Goal: Task Accomplishment & Management: Manage account settings

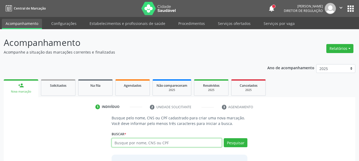
click at [150, 140] on input "text" at bounding box center [167, 142] width 111 height 9
type input "700607441833662"
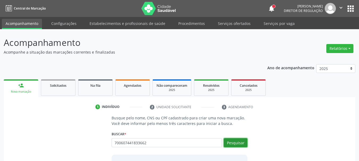
click at [242, 143] on button "Pesquisar" at bounding box center [236, 142] width 24 height 9
type input "700607441833662"
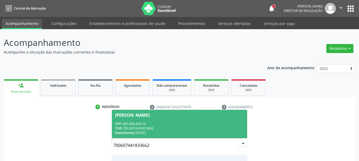
click at [158, 127] on div "CNS: 700 6074 4183 3662" at bounding box center [179, 128] width 129 height 5
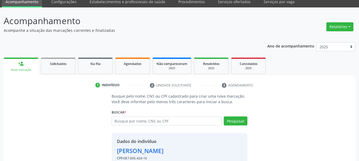
scroll to position [52, 0]
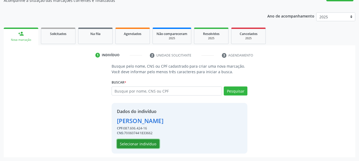
click at [139, 146] on button "Selecionar indivíduo" at bounding box center [138, 143] width 43 height 9
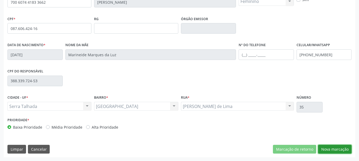
click at [342, 150] on button "Nova marcação" at bounding box center [334, 149] width 33 height 9
click at [0, 0] on button "Próximo" at bounding box center [0, 0] width 0 height 0
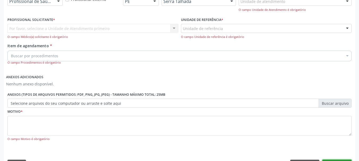
scroll to position [119, 0]
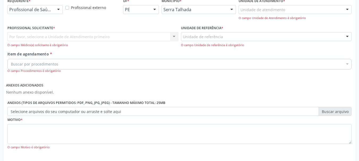
click at [43, 13] on div "Profissional de Saúde" at bounding box center [34, 9] width 55 height 9
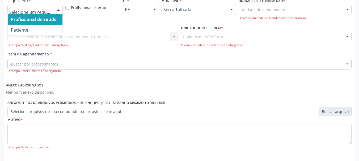
click at [26, 30] on span "Paciente" at bounding box center [19, 30] width 17 height 6
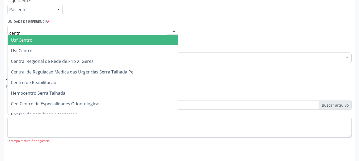
type input "centro"
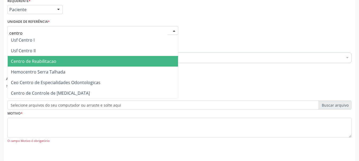
click at [28, 63] on span "Centro de Reabilitacao" at bounding box center [33, 61] width 45 height 6
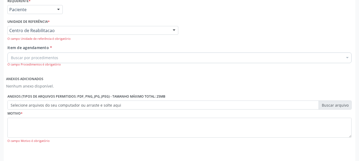
click at [23, 55] on div "Buscar por procedimentos" at bounding box center [179, 58] width 344 height 11
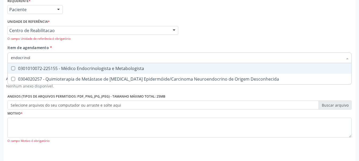
type input "endocrinolo"
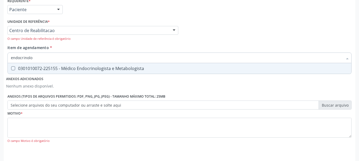
click at [27, 69] on div "0301010072-225155 - Médico Endocrinologista e Metabologista" at bounding box center [179, 68] width 337 height 4
checkbox Metabologista "true"
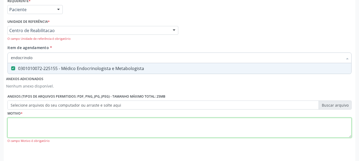
click at [37, 128] on div "Requerente * Paciente Profissional de Saúde Paciente Nenhum resultado encontrad…" at bounding box center [179, 74] width 344 height 154
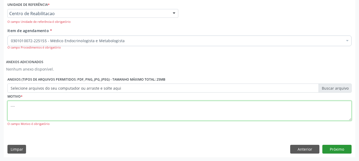
type textarea "...."
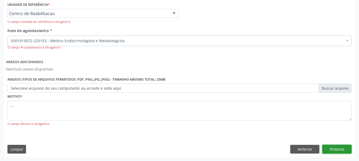
click at [342, 149] on button "Próximo" at bounding box center [336, 149] width 29 height 9
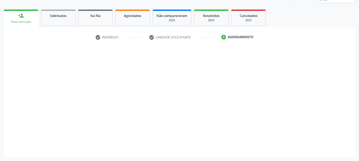
scroll to position [70, 0]
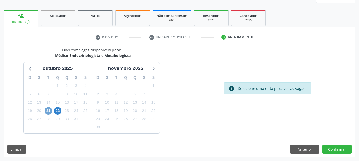
click at [47, 109] on span "21" at bounding box center [48, 110] width 7 height 7
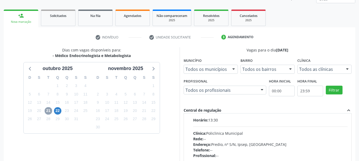
scroll to position [0, 0]
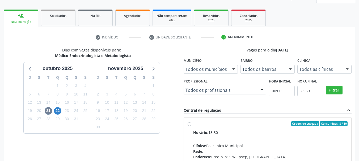
click at [192, 124] on div "Ordem de chegada Consumidos: 8 / 10 Horário: 13:30 Clínica: Policlinica Municip…" at bounding box center [268, 162] width 160 height 82
radio input "true"
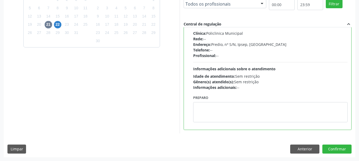
scroll to position [80, 0]
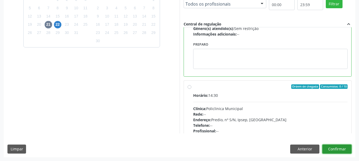
click at [338, 148] on button "Confirmar" at bounding box center [336, 149] width 29 height 9
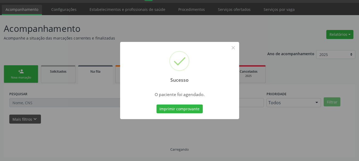
scroll to position [14, 0]
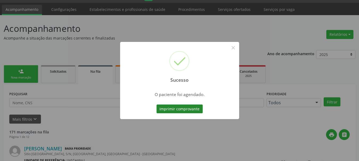
click at [181, 107] on button "Imprimir comprovante" at bounding box center [180, 109] width 46 height 9
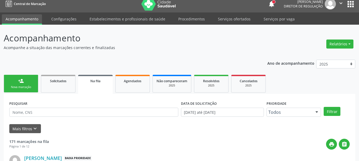
scroll to position [0, 0]
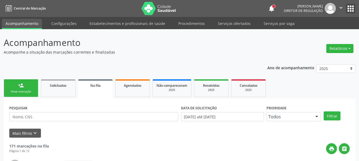
drag, startPoint x: 348, startPoint y: 8, endPoint x: 344, endPoint y: 10, distance: 4.8
click at [348, 7] on button "apps" at bounding box center [350, 8] width 9 height 9
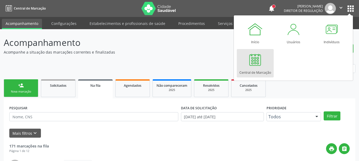
click at [249, 64] on div at bounding box center [255, 60] width 16 height 16
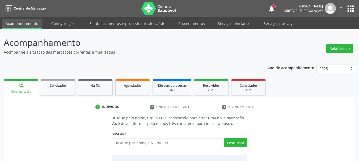
click at [136, 143] on input "text" at bounding box center [167, 142] width 111 height 9
type input "898005851154855"
drag, startPoint x: 235, startPoint y: 145, endPoint x: 191, endPoint y: 141, distance: 43.8
click at [234, 145] on button "Pesquisar" at bounding box center [236, 142] width 24 height 9
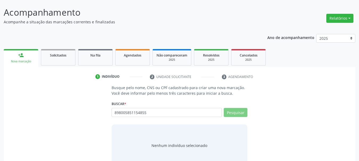
scroll to position [44, 0]
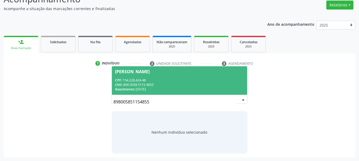
click at [145, 78] on div "CPF: 154.228.424-48" at bounding box center [179, 80] width 129 height 5
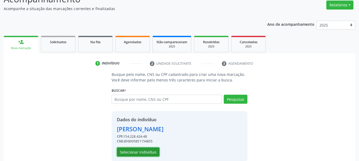
click at [138, 150] on button "Selecionar indivíduo" at bounding box center [138, 152] width 43 height 9
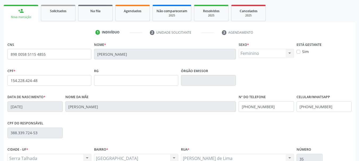
scroll to position [123, 0]
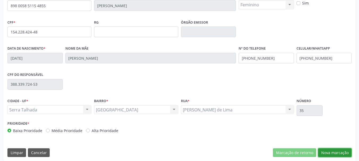
click at [336, 152] on button "Nova marcação" at bounding box center [334, 153] width 33 height 9
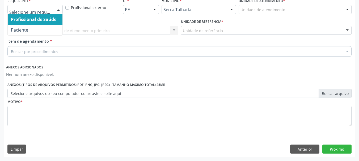
click at [45, 7] on div at bounding box center [34, 9] width 55 height 9
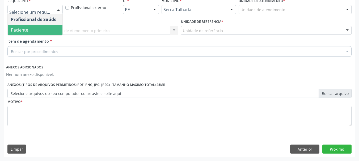
drag, startPoint x: 23, startPoint y: 31, endPoint x: 20, endPoint y: 32, distance: 3.6
click at [23, 31] on span "Paciente" at bounding box center [19, 30] width 17 height 6
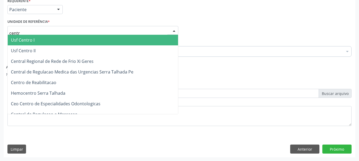
type input "centro"
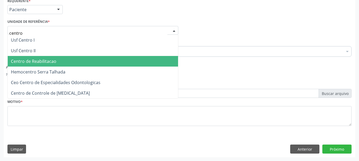
click at [33, 61] on span "Centro de Reabilitacao" at bounding box center [33, 61] width 45 height 6
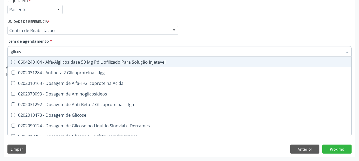
type input "glicose"
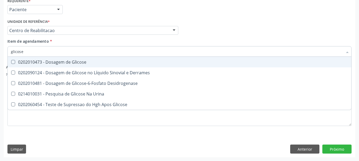
click at [44, 60] on div "0202010473 - Dosagem de Glicose" at bounding box center [179, 62] width 337 height 4
checkbox Glicose "false"
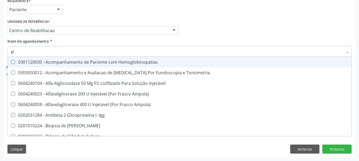
type input "g"
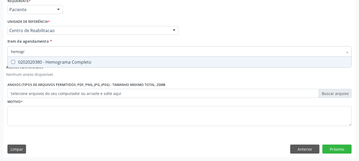
type input "hemogra"
click at [45, 60] on div "0202020380 - Hemograma Completo" at bounding box center [179, 62] width 337 height 4
checkbox Completo "true"
type input "hemog"
checkbox Completo "false"
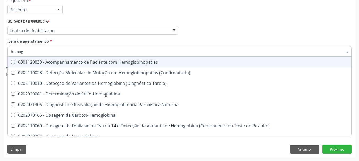
type input "hemo"
checkbox Completo "false"
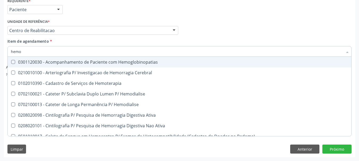
type input "hem"
checkbox Completo "false"
checkbox Elástica "true"
type input "he"
checkbox Elástica "false"
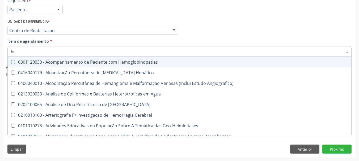
type input "h"
checkbox Completo "false"
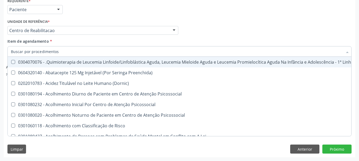
checkbox Completo "false"
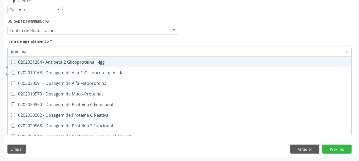
type input "proteina c"
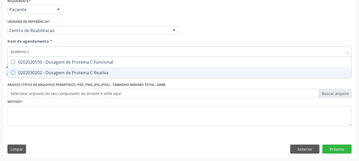
click at [43, 75] on div "0202030202 - Dosagem de Proteina C Reativa" at bounding box center [179, 73] width 337 height 4
checkbox Reativa "true"
type input "proteina"
checkbox Reativa "false"
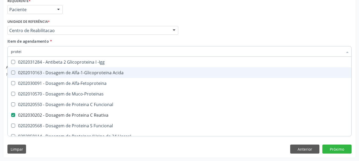
type input "prote"
checkbox Reativa "false"
checkbox Lipoproteinas "true"
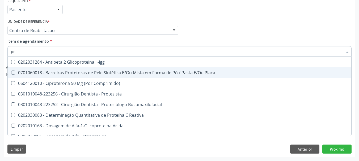
type input "p"
checkbox Reativa "false"
checkbox Fracoes "false"
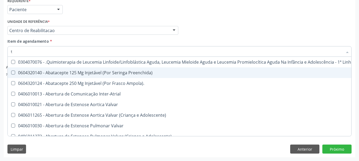
type input "t4"
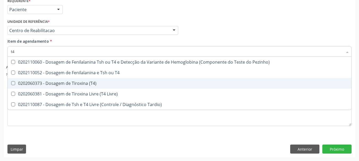
click at [54, 81] on div "0202060373 - Dosagem de Tiroxina (T4)" at bounding box center [179, 83] width 337 height 4
checkbox \(T4\) "true"
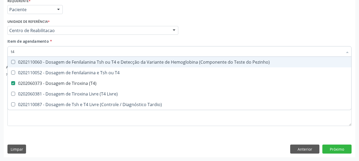
click at [28, 51] on input "t4" at bounding box center [177, 51] width 332 height 11
type input "t"
checkbox \(T4\) "false"
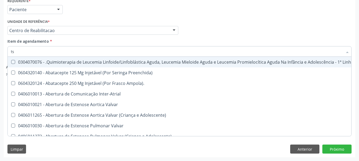
type input "tsh"
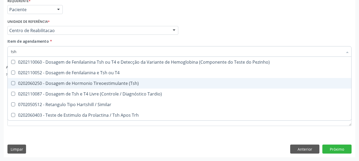
click at [57, 84] on div "0202060250 - Dosagem de Hormonio Tireoestimulante (Tsh)" at bounding box center [179, 83] width 337 height 4
checkbox \(Tsh\) "true"
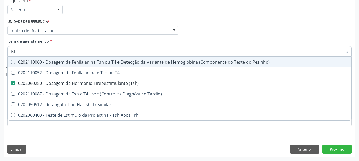
type input "ts"
checkbox \(Tsh\) "false"
checkbox Tardio\) "true"
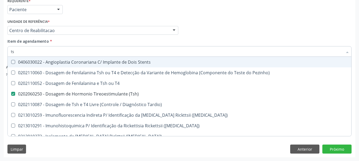
type input "t"
checkbox \(Tsh\) "false"
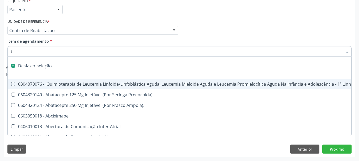
type input "te"
checkbox Venosa "true"
checkbox Percutanea "true"
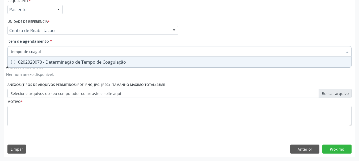
type input "tempo de coagula"
click at [42, 60] on div "0202020070 - Determinação de Tempo de Coagulação" at bounding box center [179, 62] width 337 height 4
checkbox Coagulação "true"
type input "tempo"
checkbox Coagulação "false"
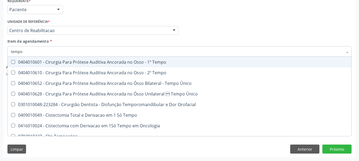
type input "temp"
checkbox Coagulação "false"
checkbox Euglobulina "true"
type input "t"
checkbox Euglobulina "false"
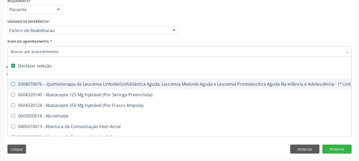
click at [210, 37] on div "Profissional Solicitante Por favor, selecione a Unidade de Atendimento primeiro…" at bounding box center [179, 28] width 347 height 21
checkbox Preenchida\) "true"
checkbox Ampola\)\ "true"
checkbox Abciximabe "true"
checkbox Inter-Atrial "true"
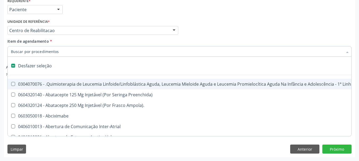
checkbox Valvar "true"
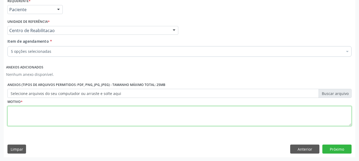
click at [41, 121] on textarea at bounding box center [179, 116] width 344 height 20
type textarea "..."
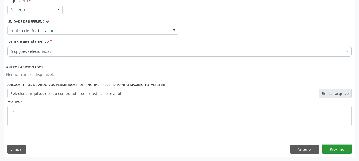
click at [344, 147] on button "Próximo" at bounding box center [336, 149] width 29 height 9
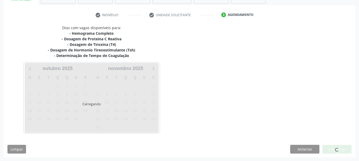
scroll to position [92, 0]
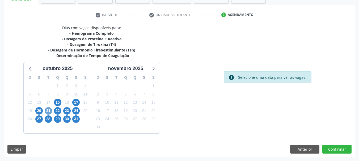
click at [47, 111] on span "21" at bounding box center [48, 110] width 7 height 7
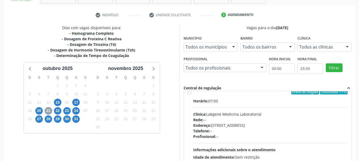
scroll to position [0, 0]
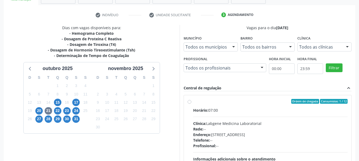
click at [192, 103] on div "Ordem de chegada Consumidos: 1 / 12 Horário: 07:00 Clínica: Labgene Medicina La…" at bounding box center [268, 140] width 160 height 82
radio input "true"
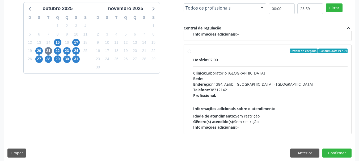
scroll to position [156, 0]
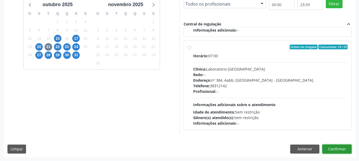
click at [342, 150] on button "Confirmar" at bounding box center [336, 149] width 29 height 9
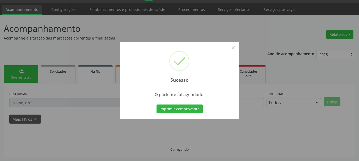
scroll to position [14, 0]
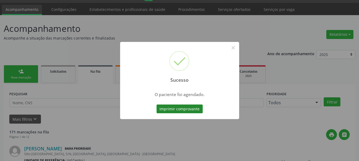
click at [187, 107] on button "Imprimir comprovante" at bounding box center [180, 109] width 46 height 9
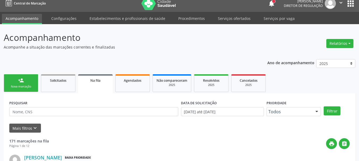
scroll to position [0, 0]
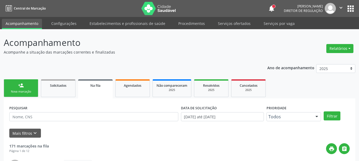
drag, startPoint x: 353, startPoint y: 5, endPoint x: 340, endPoint y: 14, distance: 15.8
click at [354, 4] on button "apps" at bounding box center [350, 8] width 9 height 9
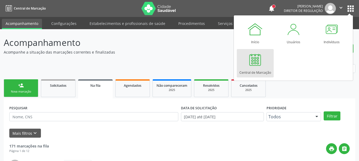
click at [253, 67] on div at bounding box center [255, 60] width 16 height 16
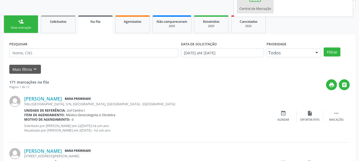
scroll to position [80, 0]
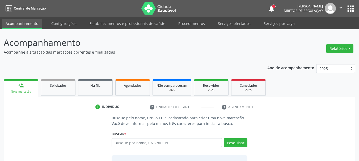
drag, startPoint x: 156, startPoint y: 142, endPoint x: 158, endPoint y: 139, distance: 4.3
click at [158, 141] on input "text" at bounding box center [167, 142] width 111 height 9
type input "700607441833662"
click at [243, 142] on button "Pesquisar" at bounding box center [236, 142] width 24 height 9
type input "700607441833662"
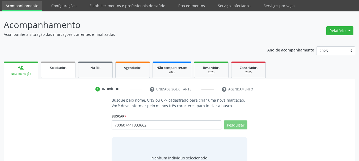
scroll to position [44, 0]
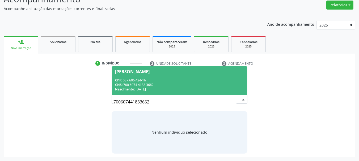
click at [130, 78] on div "CPF: 087.606.424-16" at bounding box center [179, 80] width 129 height 5
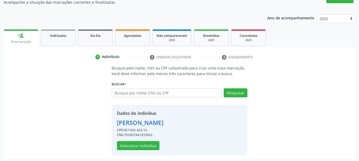
scroll to position [52, 0]
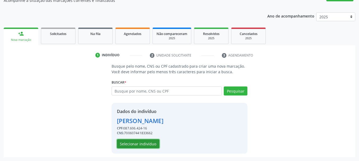
click at [134, 143] on button "Selecionar indivíduo" at bounding box center [138, 143] width 43 height 9
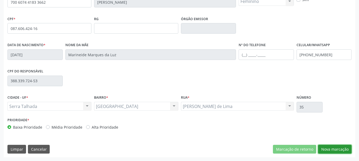
click at [339, 150] on button "Nova marcação" at bounding box center [334, 149] width 33 height 9
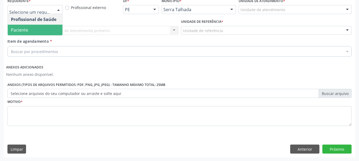
click at [26, 29] on span "Paciente" at bounding box center [19, 30] width 17 height 6
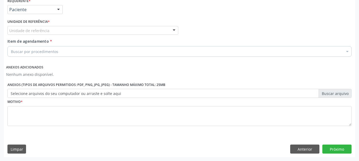
click at [29, 33] on div "Unidade de referência" at bounding box center [92, 30] width 171 height 9
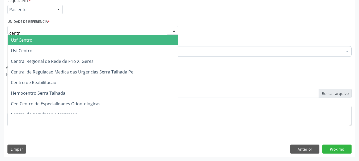
type input "centro"
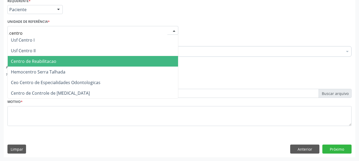
click at [27, 63] on span "Centro de Reabilitacao" at bounding box center [33, 61] width 45 height 6
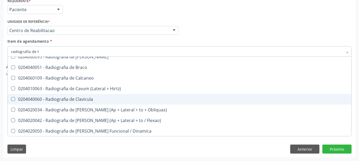
scroll to position [0, 0]
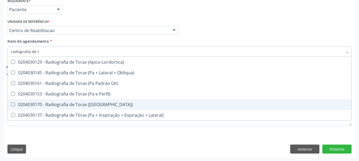
type input "radiografia de to"
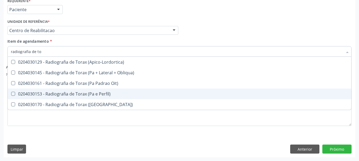
click at [96, 96] on div "0204030153 - Radiografia de Torax (Pa e Perfil)" at bounding box center [179, 94] width 337 height 4
checkbox Perfil\) "true"
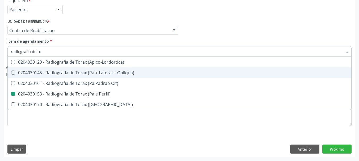
click at [256, 38] on div "Profissional Solicitante Por favor, selecione a Unidade de Atendimento primeiro…" at bounding box center [179, 28] width 347 height 21
checkbox Obliqua\) "true"
checkbox Perfil\) "false"
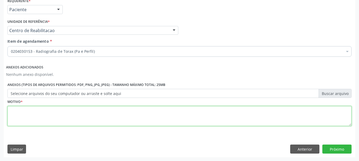
click at [59, 111] on textarea at bounding box center [179, 116] width 344 height 20
type textarea "..."
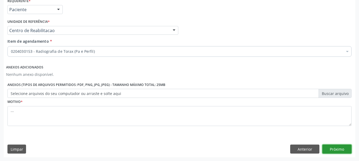
click at [344, 151] on button "Próximo" at bounding box center [336, 149] width 29 height 9
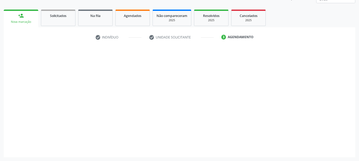
scroll to position [70, 0]
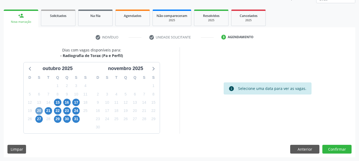
click at [38, 109] on span "20" at bounding box center [38, 110] width 7 height 7
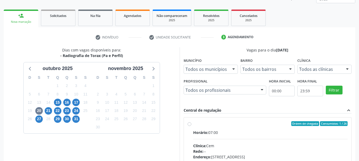
click at [193, 122] on label "Ordem de chegada Consumidos: 1 / 26 Horário: 07:00 Clínica: Cem Rede: -- Endere…" at bounding box center [270, 162] width 155 height 82
click at [190, 122] on input "Ordem de chegada Consumidos: 1 / 26 Horário: 07:00 Clínica: Cem Rede: -- Endere…" at bounding box center [190, 123] width 4 height 5
radio input "true"
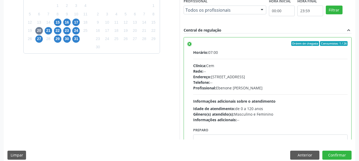
scroll to position [156, 0]
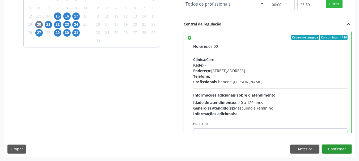
drag, startPoint x: 343, startPoint y: 149, endPoint x: 297, endPoint y: 140, distance: 46.6
click at [343, 149] on button "Confirmar" at bounding box center [336, 149] width 29 height 9
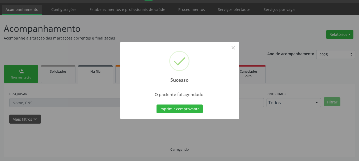
scroll to position [14, 0]
click at [180, 105] on button "Imprimir comprovante" at bounding box center [180, 109] width 46 height 9
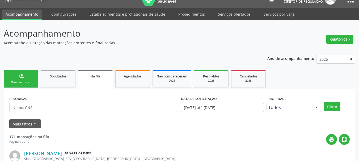
scroll to position [0, 0]
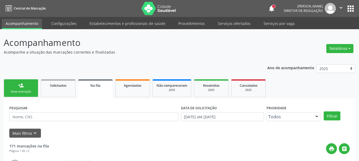
click at [349, 7] on button "apps" at bounding box center [350, 8] width 9 height 9
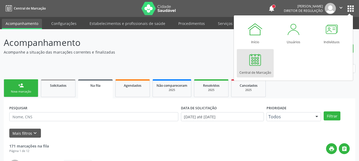
click at [256, 60] on div at bounding box center [255, 60] width 16 height 16
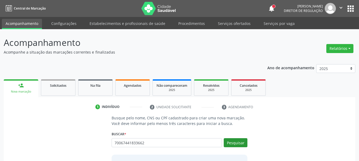
type input "70067441833662"
drag, startPoint x: 242, startPoint y: 142, endPoint x: 232, endPoint y: 144, distance: 10.4
click at [242, 142] on button "Pesquisar" at bounding box center [236, 142] width 24 height 9
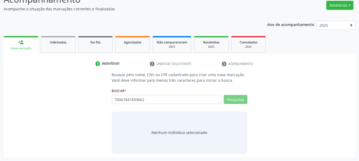
scroll to position [44, 0]
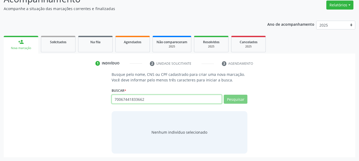
drag, startPoint x: 161, startPoint y: 98, endPoint x: 66, endPoint y: 106, distance: 94.9
click at [68, 107] on div "Busque pelo nome, CNS ou CPF cadastrado para criar uma nova marcação. Você deve…" at bounding box center [179, 113] width 344 height 82
type input "700"
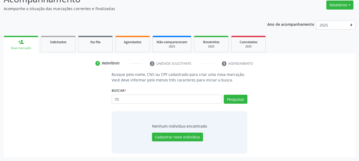
type input "7"
type input "700607441833662"
click at [242, 98] on button "Pesquisar" at bounding box center [236, 99] width 24 height 9
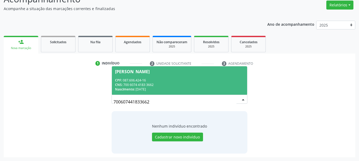
click at [140, 85] on div "CNS: 700 6074 4183 3662" at bounding box center [179, 85] width 129 height 5
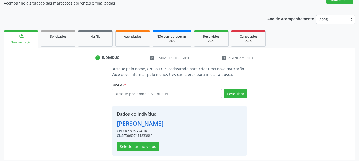
scroll to position [52, 0]
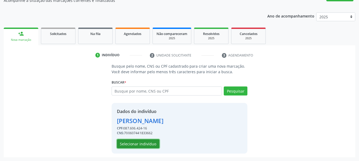
click at [148, 145] on button "Selecionar indivíduo" at bounding box center [138, 143] width 43 height 9
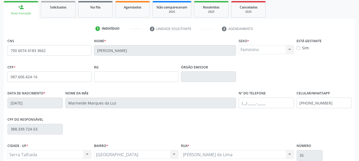
scroll to position [127, 0]
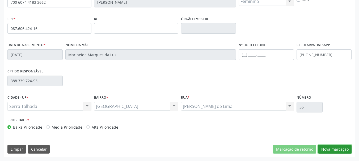
click at [337, 149] on button "Nova marcação" at bounding box center [334, 149] width 33 height 9
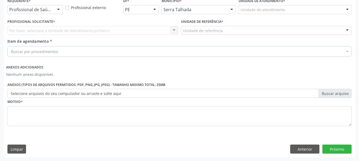
scroll to position [119, 0]
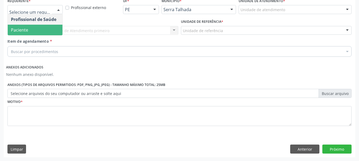
click at [39, 29] on span "Paciente" at bounding box center [35, 30] width 55 height 11
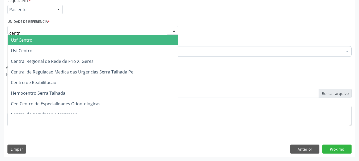
type input "centro"
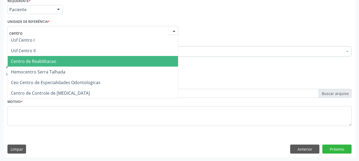
click at [50, 62] on span "Centro de Reabilitacao" at bounding box center [33, 61] width 45 height 6
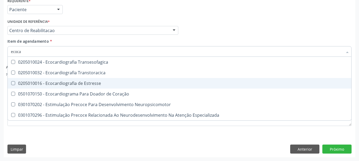
type input "ecocar"
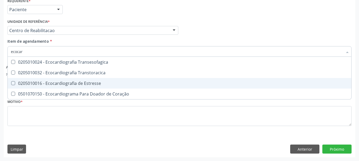
click at [99, 75] on div "0205010032 - Ecocardiografia Transtoracica" at bounding box center [179, 73] width 337 height 4
checkbox Transtoracica "true"
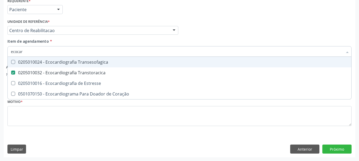
click at [236, 19] on div "Profissional Solicitante Por favor, selecione a Unidade de Atendimento primeiro…" at bounding box center [179, 28] width 347 height 21
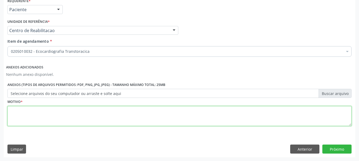
click at [41, 115] on textarea at bounding box center [179, 116] width 344 height 20
type textarea "...."
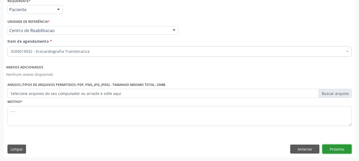
click at [348, 153] on button "Próximo" at bounding box center [336, 149] width 29 height 9
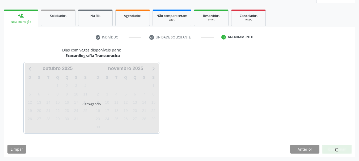
click at [345, 149] on div at bounding box center [336, 149] width 29 height 9
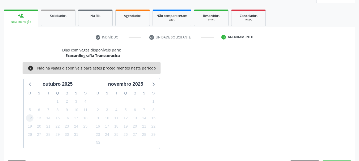
scroll to position [86, 0]
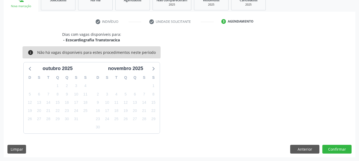
click at [302, 144] on div "Dias com vagas disponíveis para: - Ecocardiografia Transtoracica info Não há va…" at bounding box center [180, 95] width 352 height 126
click at [303, 149] on button "Anterior" at bounding box center [304, 149] width 29 height 9
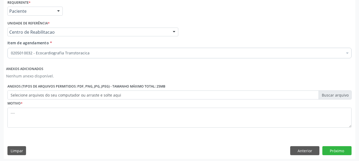
scroll to position [119, 0]
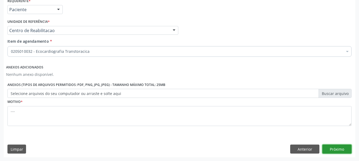
click at [349, 153] on button "Próximo" at bounding box center [336, 149] width 29 height 9
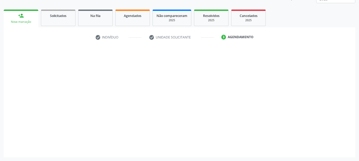
scroll to position [70, 0]
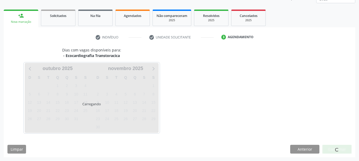
click at [344, 144] on div "Dias com vagas disponíveis para: - Ecocardiografia Transtoracica Carregando out…" at bounding box center [180, 102] width 352 height 110
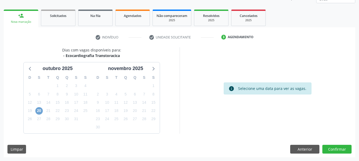
click at [41, 111] on span "20" at bounding box center [38, 110] width 7 height 7
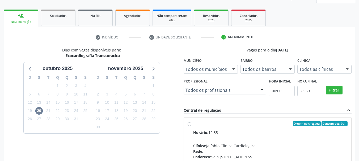
click at [192, 123] on div "Ordem de chegada Consumidos: 0 / 1 Horário: 12:35 Clínica: Jaifabio Clinica Car…" at bounding box center [268, 162] width 160 height 82
radio input "true"
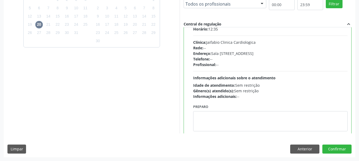
scroll to position [26, 0]
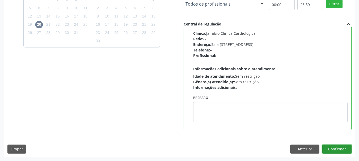
click at [338, 149] on button "Confirmar" at bounding box center [336, 149] width 29 height 9
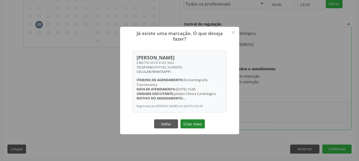
click at [194, 121] on button "Criar novo" at bounding box center [192, 124] width 24 height 9
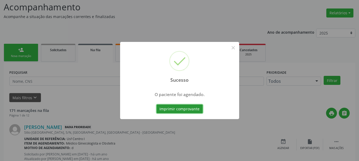
scroll to position [67, 0]
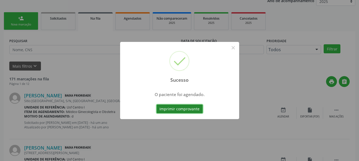
click at [180, 110] on button "Imprimir comprovante" at bounding box center [180, 109] width 46 height 9
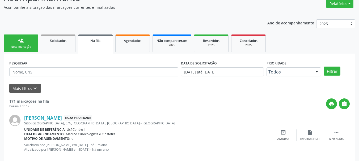
scroll to position [14, 0]
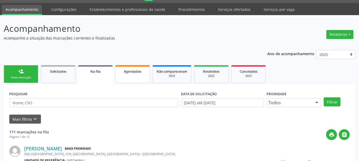
click at [146, 73] on div "Agendados" at bounding box center [132, 72] width 27 height 6
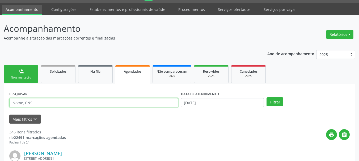
paste input "700 6074 4183 3662"
type input "700 6074 4183 3662"
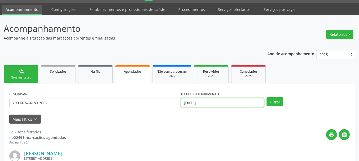
click at [205, 103] on input "15/10/2025" at bounding box center [222, 102] width 83 height 9
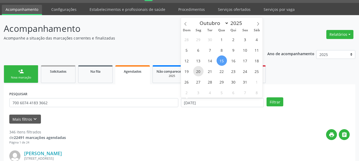
click at [200, 70] on span "20" at bounding box center [198, 71] width 10 height 10
type input "20/10/2025"
click at [195, 70] on span "20" at bounding box center [198, 71] width 10 height 10
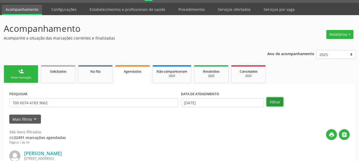
click at [274, 100] on button "Filtrar" at bounding box center [275, 102] width 17 height 9
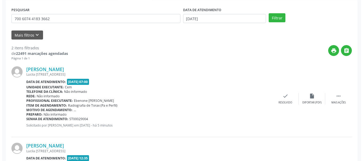
scroll to position [99, 0]
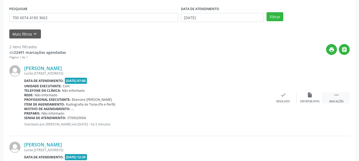
click at [341, 93] on div " Mais ações" at bounding box center [336, 97] width 27 height 11
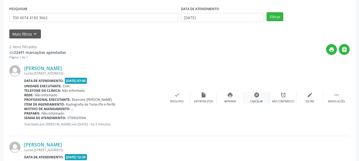
click at [262, 99] on div "cancel Cancelar" at bounding box center [256, 97] width 27 height 11
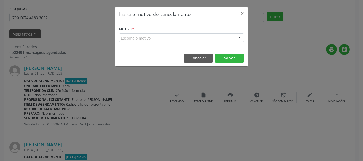
click at [160, 41] on div "Escolha o motivo" at bounding box center [181, 37] width 125 height 9
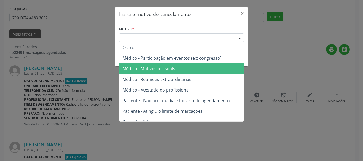
click at [148, 68] on span "Médico - Motivos pessoais" at bounding box center [148, 69] width 53 height 6
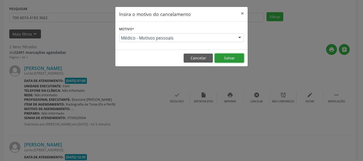
click at [227, 59] on button "Salvar" at bounding box center [229, 58] width 29 height 9
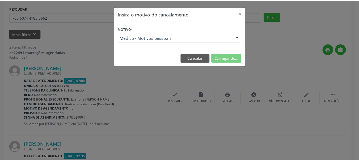
scroll to position [20, 0]
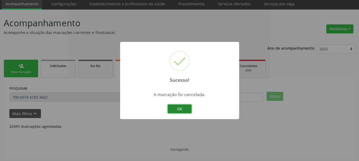
click at [181, 107] on button "OK" at bounding box center [180, 109] width 24 height 9
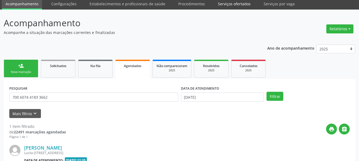
click at [227, 2] on link "Serviços ofertados" at bounding box center [234, 3] width 40 height 9
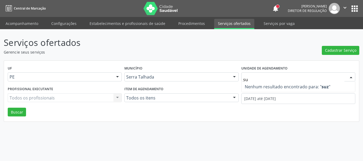
type input "s"
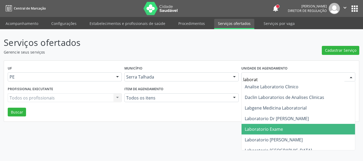
type input "laborato"
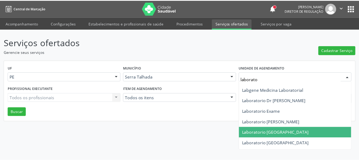
scroll to position [37, 0]
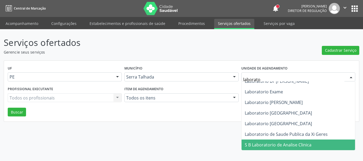
click at [296, 145] on span "S B Laboratorio de Analise Clinica" at bounding box center [278, 145] width 67 height 6
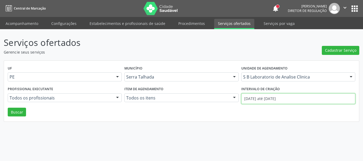
click at [279, 101] on input "01/10/2025 até 15/10/2025" at bounding box center [298, 99] width 114 height 11
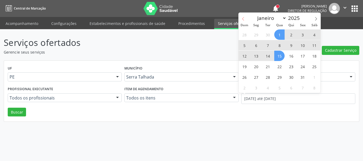
click at [243, 18] on icon at bounding box center [243, 19] width 4 height 4
select select "8"
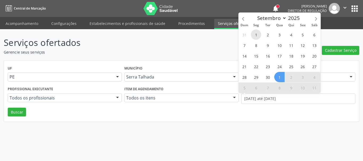
click at [252, 35] on span "1" at bounding box center [256, 34] width 10 height 10
type input "01/09/2025"
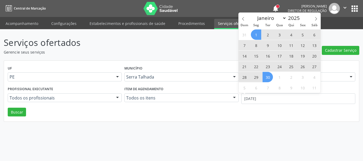
click at [267, 78] on span "30" at bounding box center [268, 77] width 10 height 10
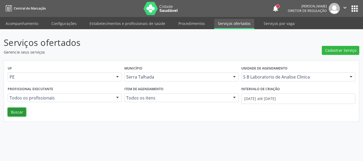
click at [14, 112] on button "Buscar" at bounding box center [17, 112] width 18 height 9
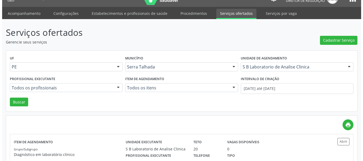
scroll to position [0, 0]
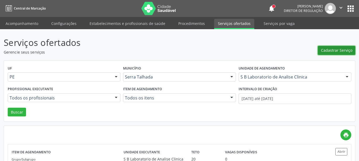
click at [336, 52] on span "Cadastrar Serviço" at bounding box center [336, 51] width 31 height 6
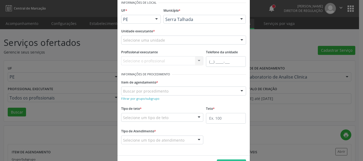
scroll to position [27, 0]
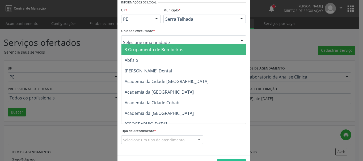
click at [167, 40] on div at bounding box center [183, 39] width 125 height 9
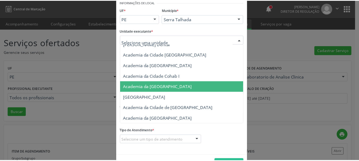
scroll to position [0, 0]
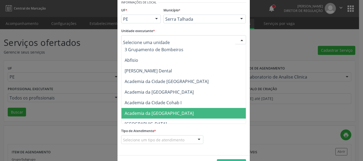
click at [296, 45] on div "Novo Serviço × Informações de Local UF * PE PE Nenhum resultado encontrado para…" at bounding box center [181, 80] width 363 height 161
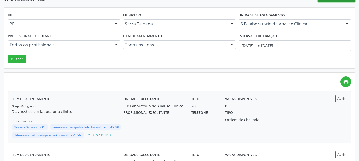
scroll to position [80, 0]
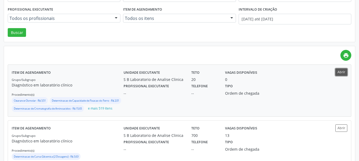
click at [342, 71] on button "Abrir" at bounding box center [341, 72] width 12 height 7
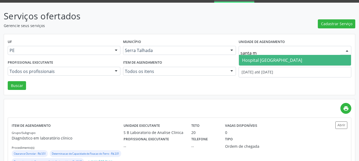
scroll to position [0, 0]
type input "santa ma"
click at [309, 61] on span "Hospital [GEOGRAPHIC_DATA]" at bounding box center [295, 60] width 112 height 11
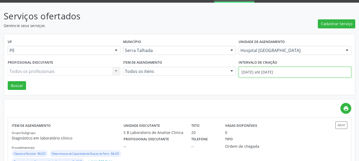
click at [290, 69] on input "01/09/2025 até 30/09/2025" at bounding box center [295, 72] width 113 height 11
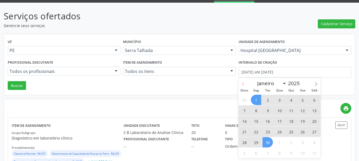
click at [243, 80] on span at bounding box center [243, 82] width 9 height 9
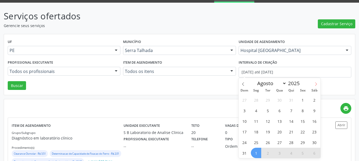
click at [317, 82] on icon at bounding box center [316, 84] width 4 height 4
select select "8"
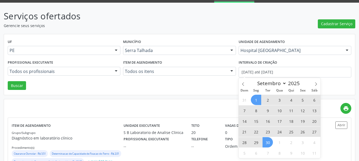
click at [257, 101] on span "1" at bounding box center [256, 100] width 10 height 10
type input "01/09/2025"
click at [268, 144] on span "30" at bounding box center [268, 142] width 10 height 10
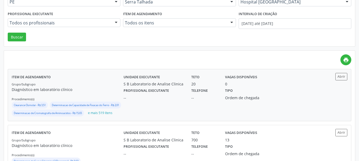
scroll to position [80, 0]
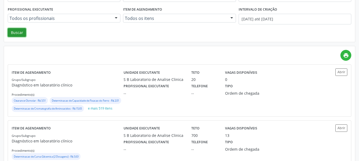
click at [14, 33] on button "Buscar" at bounding box center [17, 32] width 18 height 9
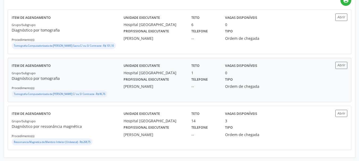
scroll to position [135, 0]
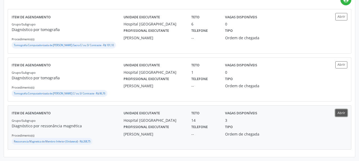
drag, startPoint x: 344, startPoint y: 112, endPoint x: 340, endPoint y: 115, distance: 5.3
click at [340, 115] on button "Abrir" at bounding box center [341, 112] width 12 height 7
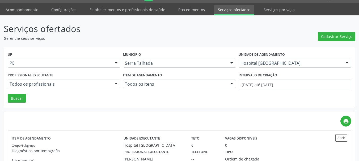
scroll to position [0, 0]
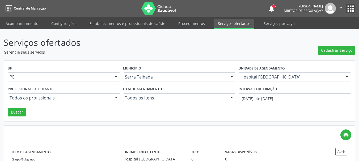
click at [346, 10] on button "apps" at bounding box center [350, 8] width 9 height 9
click at [350, 9] on button "apps" at bounding box center [350, 8] width 9 height 9
click at [349, 7] on button "apps" at bounding box center [350, 8] width 9 height 9
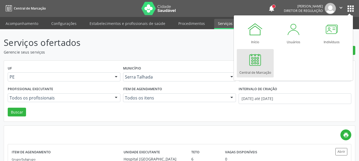
click at [256, 65] on div at bounding box center [255, 60] width 16 height 16
click at [255, 69] on div "Central de Marcação" at bounding box center [255, 71] width 32 height 7
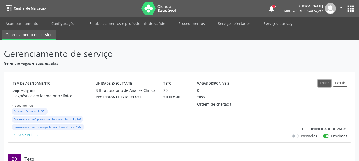
click at [324, 86] on button "Editar" at bounding box center [324, 83] width 13 height 7
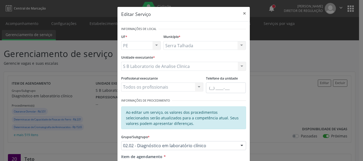
click at [292, 100] on div "Editar Serviço × Informações de Local UF * PE PE Nenhum resultado encontrado pa…" at bounding box center [181, 80] width 363 height 161
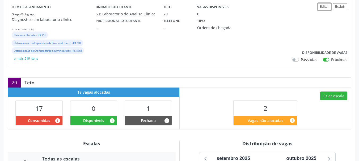
scroll to position [80, 0]
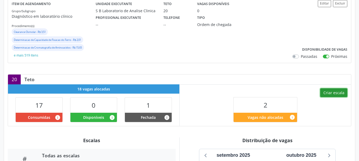
click at [335, 96] on button "Criar escala" at bounding box center [333, 92] width 27 height 9
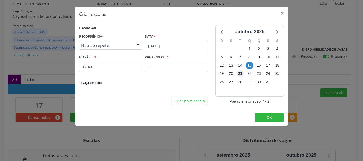
click at [240, 73] on span "21" at bounding box center [239, 73] width 7 height 7
click at [166, 46] on input "[DATE]" at bounding box center [176, 46] width 63 height 11
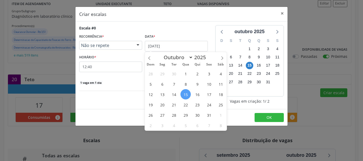
click at [173, 106] on span "21" at bounding box center [174, 105] width 10 height 10
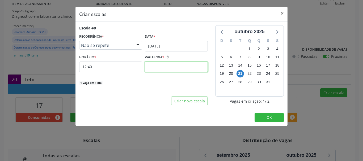
click at [166, 65] on input "1" at bounding box center [176, 67] width 63 height 11
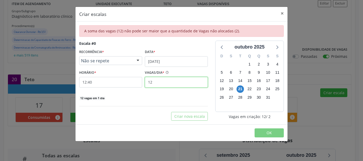
type input "12"
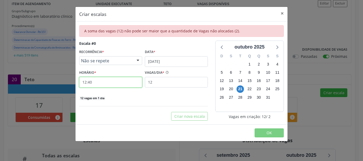
click at [90, 84] on input "12:40" at bounding box center [110, 82] width 63 height 11
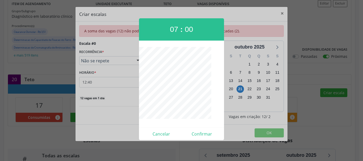
click at [120, 123] on div at bounding box center [181, 80] width 363 height 161
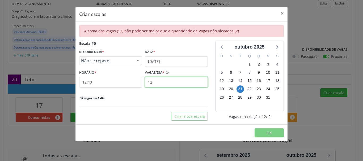
click at [168, 84] on input "12" at bounding box center [176, 82] width 63 height 11
click at [282, 13] on button "×" at bounding box center [282, 13] width 11 height 13
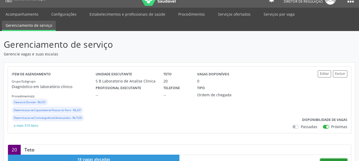
scroll to position [0, 0]
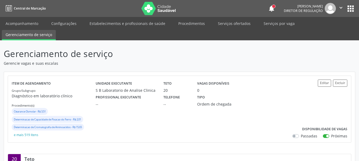
click at [303, 39] on ul "Acompanhamento Configurações Estabelecimentos e profissionais de saúde Procedim…" at bounding box center [179, 28] width 359 height 23
click at [229, 22] on link "Serviços ofertados" at bounding box center [234, 23] width 40 height 9
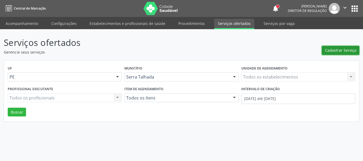
click at [333, 48] on span "Cadastrar Serviço" at bounding box center [340, 51] width 31 height 6
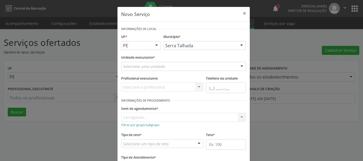
scroll to position [27, 0]
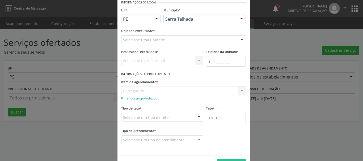
click at [169, 42] on div "Selecione uma unidade" at bounding box center [183, 39] width 125 height 9
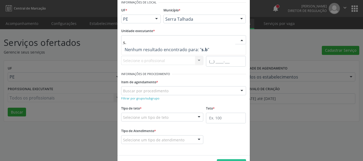
type input "s"
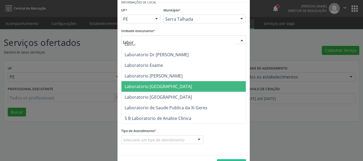
scroll to position [27, 0]
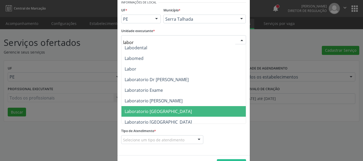
type input "labora"
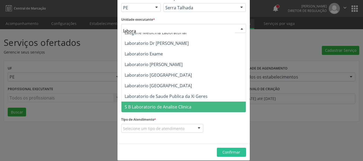
scroll to position [44, 0]
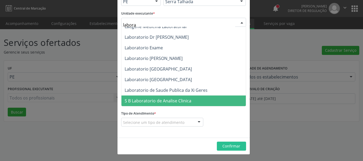
click at [170, 99] on span "S B Laboratorio de Analise Clinica" at bounding box center [158, 101] width 67 height 6
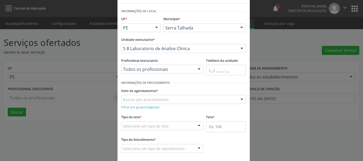
scroll to position [18, 0]
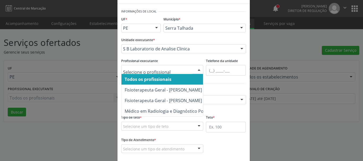
click at [199, 67] on div at bounding box center [199, 69] width 8 height 9
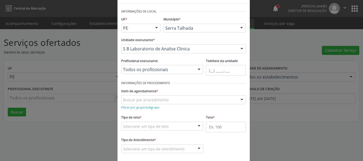
click at [98, 52] on div "Novo Serviço × Informações de Local UF * PE PE Nenhum resultado encontrado para…" at bounding box center [181, 80] width 363 height 161
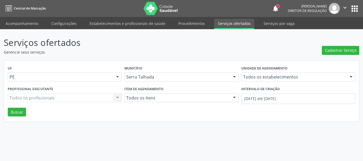
click at [227, 26] on link "Serviços ofertados" at bounding box center [234, 24] width 40 height 10
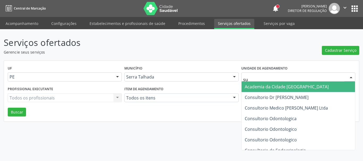
type input "s"
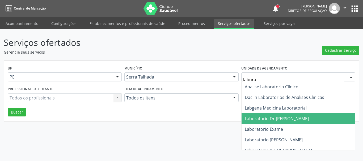
type input "labora"
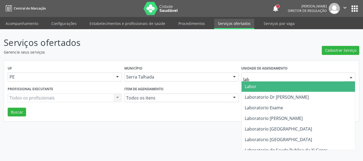
scroll to position [80, 0]
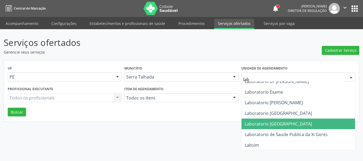
type input "lab"
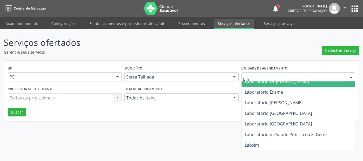
type input "labo"
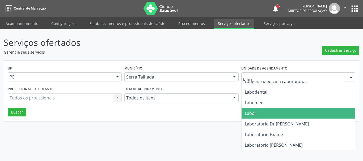
click at [237, 83] on div "UF PE PE Nenhum resultado encontrado para: " " Não há nenhuma opção para ser ex…" at bounding box center [181, 75] width 350 height 21
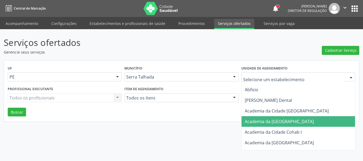
click at [280, 51] on header "Serviços ofertados Gerencie seus serviços Cadastrar Serviço" at bounding box center [182, 45] width 356 height 19
drag, startPoint x: 252, startPoint y: 78, endPoint x: 242, endPoint y: 75, distance: 10.1
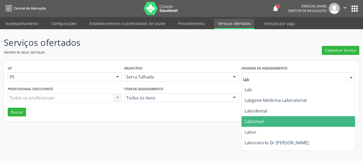
type input "labo"
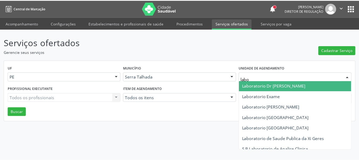
scroll to position [69, 0]
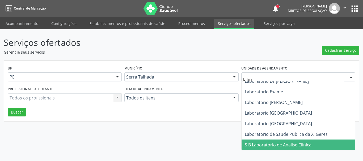
click at [292, 142] on span "S B Laboratorio de Analise Clinica" at bounding box center [278, 145] width 67 height 6
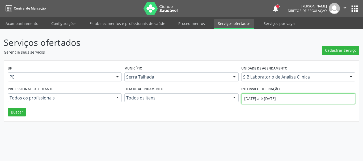
click at [258, 99] on input "[DATE] até [DATE]" at bounding box center [298, 99] width 114 height 11
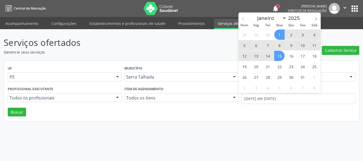
click at [242, 19] on icon at bounding box center [243, 19] width 4 height 4
select select "8"
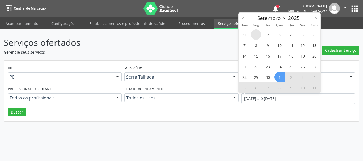
click at [254, 39] on span "1" at bounding box center [256, 34] width 10 height 10
type input "[DATE]"
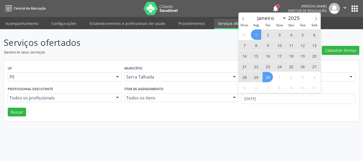
click at [270, 75] on span "30" at bounding box center [268, 77] width 10 height 10
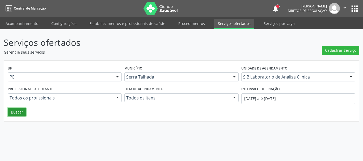
click at [20, 108] on button "Buscar" at bounding box center [17, 112] width 18 height 9
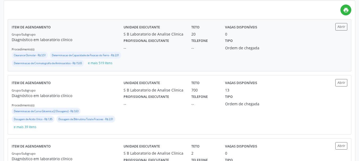
scroll to position [102, 0]
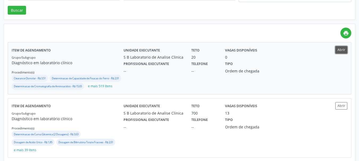
click at [343, 49] on button "Abrir" at bounding box center [341, 49] width 12 height 7
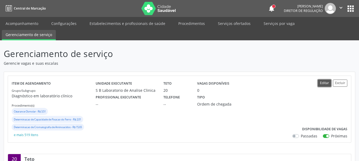
click at [323, 86] on button "Editar" at bounding box center [324, 83] width 13 height 7
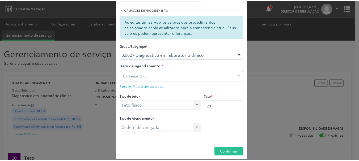
scroll to position [97, 0]
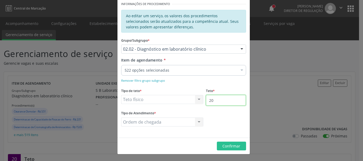
click at [230, 102] on input "20" at bounding box center [226, 100] width 40 height 11
type input "2"
type input "32"
drag, startPoint x: 232, startPoint y: 151, endPoint x: 226, endPoint y: 144, distance: 10.0
click at [232, 151] on footer "Confirmar" at bounding box center [183, 146] width 132 height 17
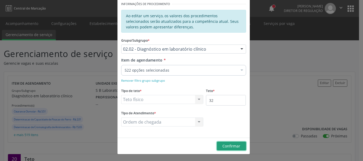
click at [226, 144] on span "Confirmar" at bounding box center [231, 146] width 18 height 5
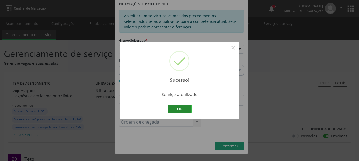
click at [170, 108] on button "OK" at bounding box center [180, 109] width 24 height 9
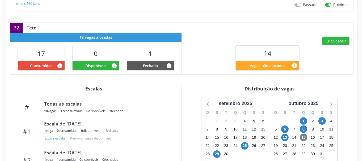
scroll to position [133, 0]
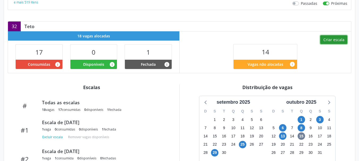
click at [337, 39] on button "Criar escala" at bounding box center [333, 39] width 27 height 9
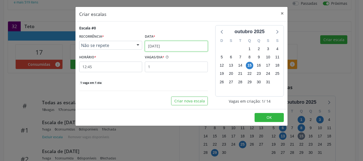
click at [161, 50] on input "1[DATE]" at bounding box center [176, 46] width 63 height 11
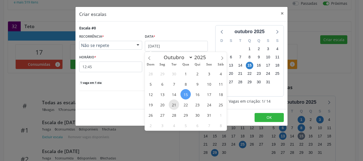
click at [170, 105] on span "21" at bounding box center [174, 105] width 10 height 10
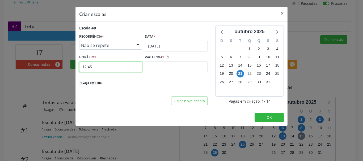
click at [95, 72] on input "12:45" at bounding box center [110, 67] width 63 height 11
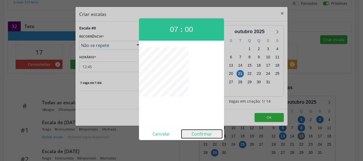
click at [205, 135] on button "Confirmar" at bounding box center [201, 134] width 41 height 9
type input "07:00"
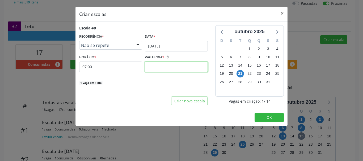
click at [165, 71] on input "1" at bounding box center [176, 67] width 63 height 11
type input "12"
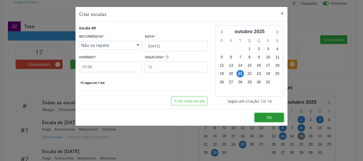
drag, startPoint x: 269, startPoint y: 119, endPoint x: 266, endPoint y: 117, distance: 3.5
click at [269, 119] on span "OK" at bounding box center [269, 117] width 5 height 5
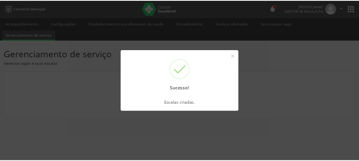
scroll to position [0, 0]
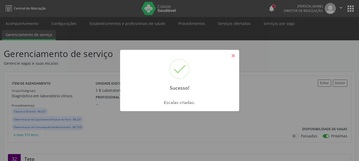
click at [232, 57] on button "×" at bounding box center [233, 55] width 9 height 9
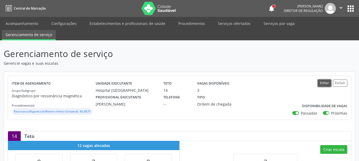
click at [326, 85] on button "Editar" at bounding box center [324, 83] width 13 height 7
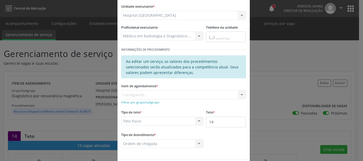
scroll to position [53, 0]
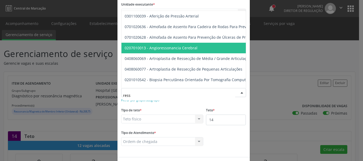
type input "resso"
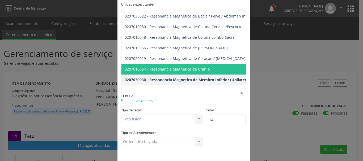
click at [202, 69] on span "0207010064 - Ressonancia Magnetica de Cranio" at bounding box center [167, 69] width 85 height 5
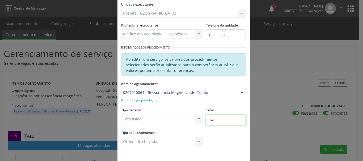
click at [221, 122] on input "14" at bounding box center [226, 120] width 40 height 11
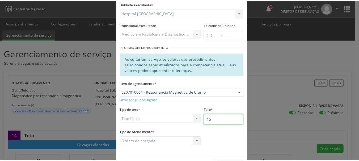
scroll to position [73, 0]
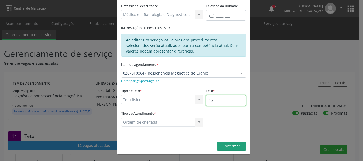
type input "15"
click at [230, 147] on span "Confirmar" at bounding box center [231, 146] width 18 height 5
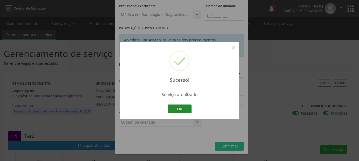
click at [179, 111] on button "OK" at bounding box center [180, 109] width 24 height 9
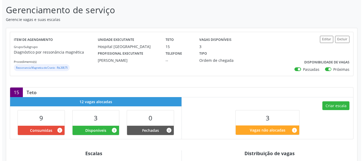
scroll to position [53, 0]
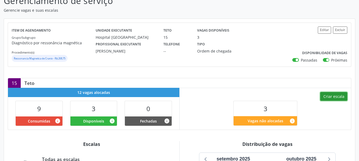
click at [342, 97] on button "Criar escala" at bounding box center [333, 96] width 27 height 9
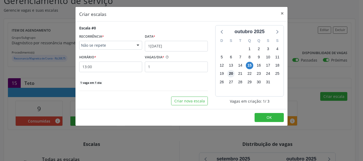
click at [233, 75] on span "20" at bounding box center [230, 73] width 7 height 7
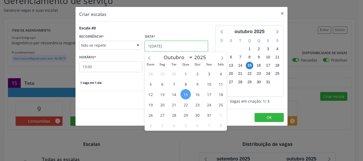
click at [171, 44] on input "1[DATE]" at bounding box center [176, 46] width 63 height 11
click at [160, 103] on span "20" at bounding box center [162, 105] width 10 height 10
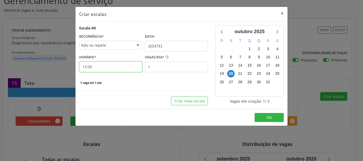
click at [100, 65] on input "13:00" at bounding box center [110, 67] width 63 height 11
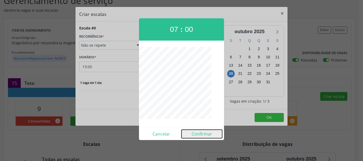
click at [204, 136] on button "Confirmar" at bounding box center [201, 134] width 41 height 9
type input "07:00"
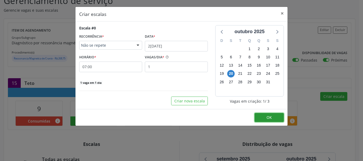
click at [267, 120] on span "OK" at bounding box center [269, 117] width 5 height 5
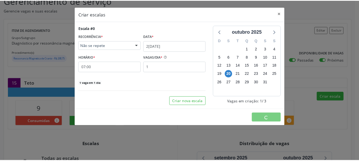
scroll to position [0, 0]
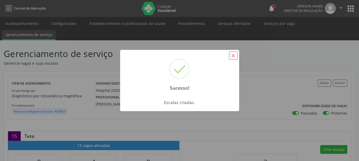
click at [234, 55] on button "×" at bounding box center [233, 55] width 9 height 9
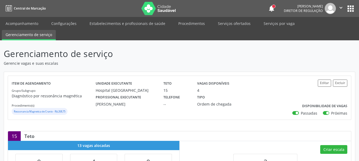
click at [356, 7] on nav "Central de Marcação notifications [PERSON_NAME] Diretor de regulação  Configur…" at bounding box center [179, 8] width 359 height 17
click at [348, 8] on button "apps" at bounding box center [350, 8] width 9 height 9
click at [348, 10] on button "apps" at bounding box center [350, 8] width 9 height 9
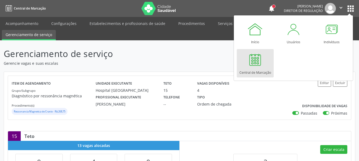
click at [263, 70] on div "Central de Marcação" at bounding box center [255, 71] width 32 height 7
